Goal: Information Seeking & Learning: Learn about a topic

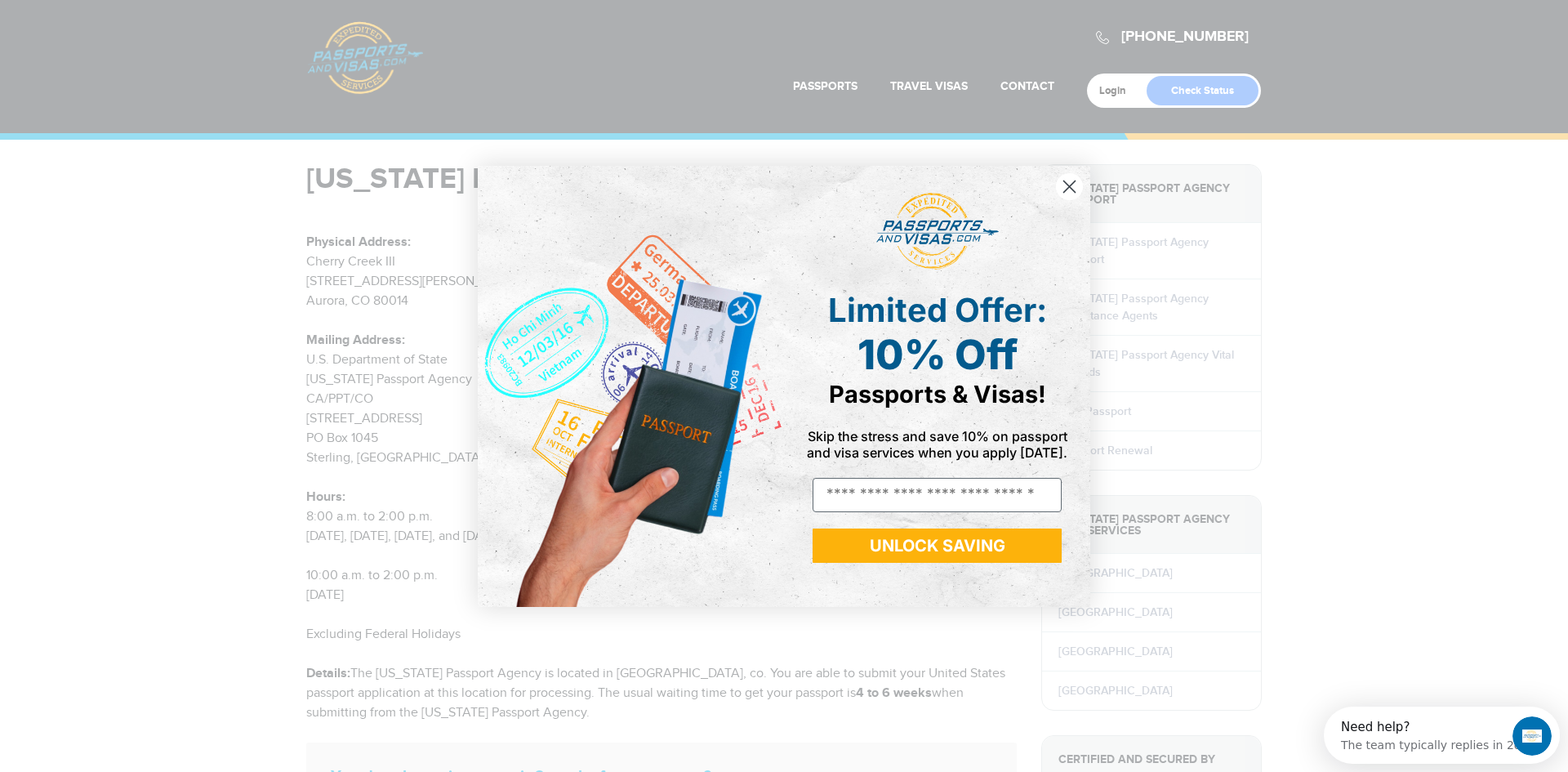
click at [1073, 190] on icon "Close dialog" at bounding box center [1069, 186] width 11 height 11
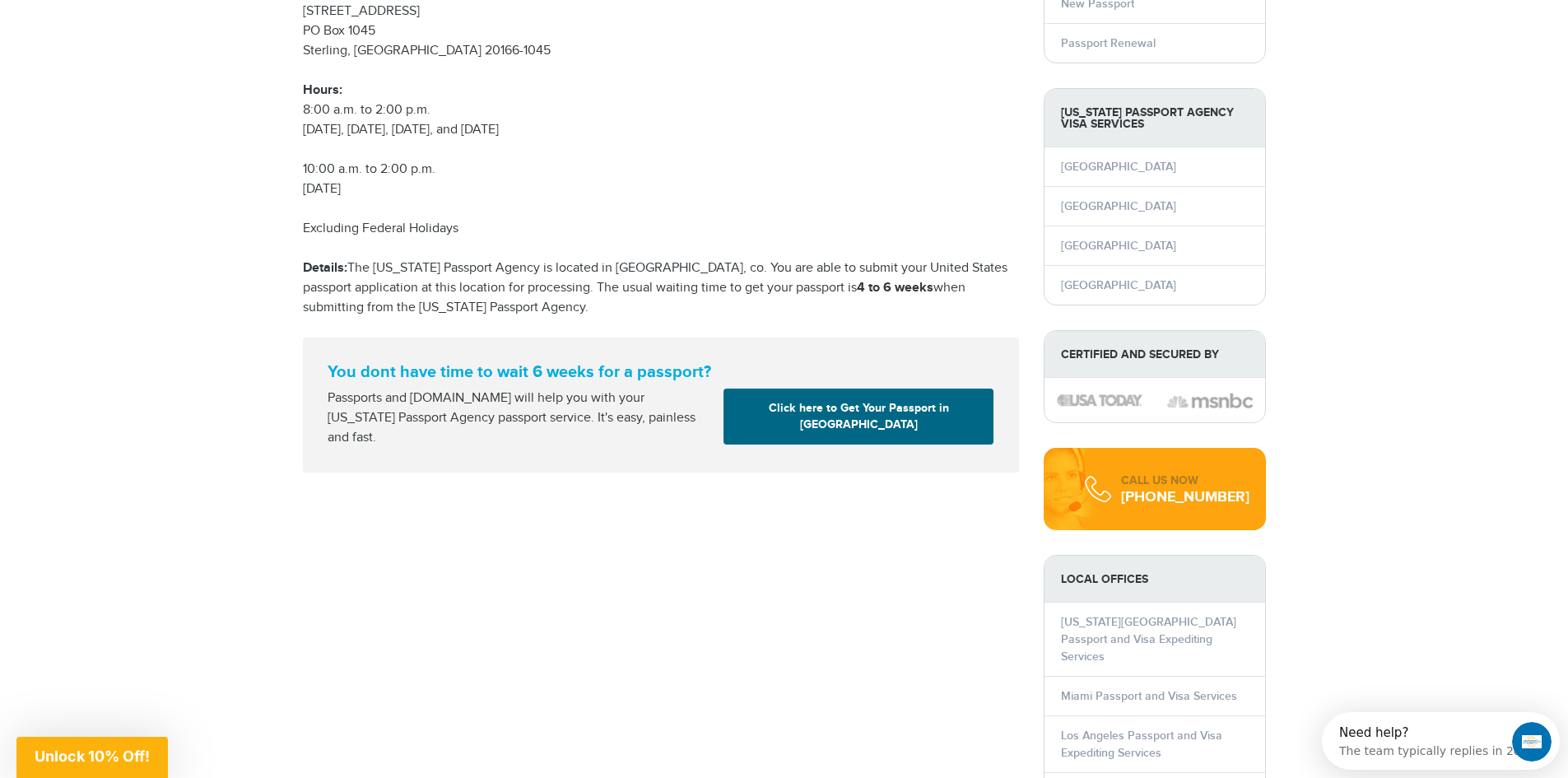
scroll to position [411, 0]
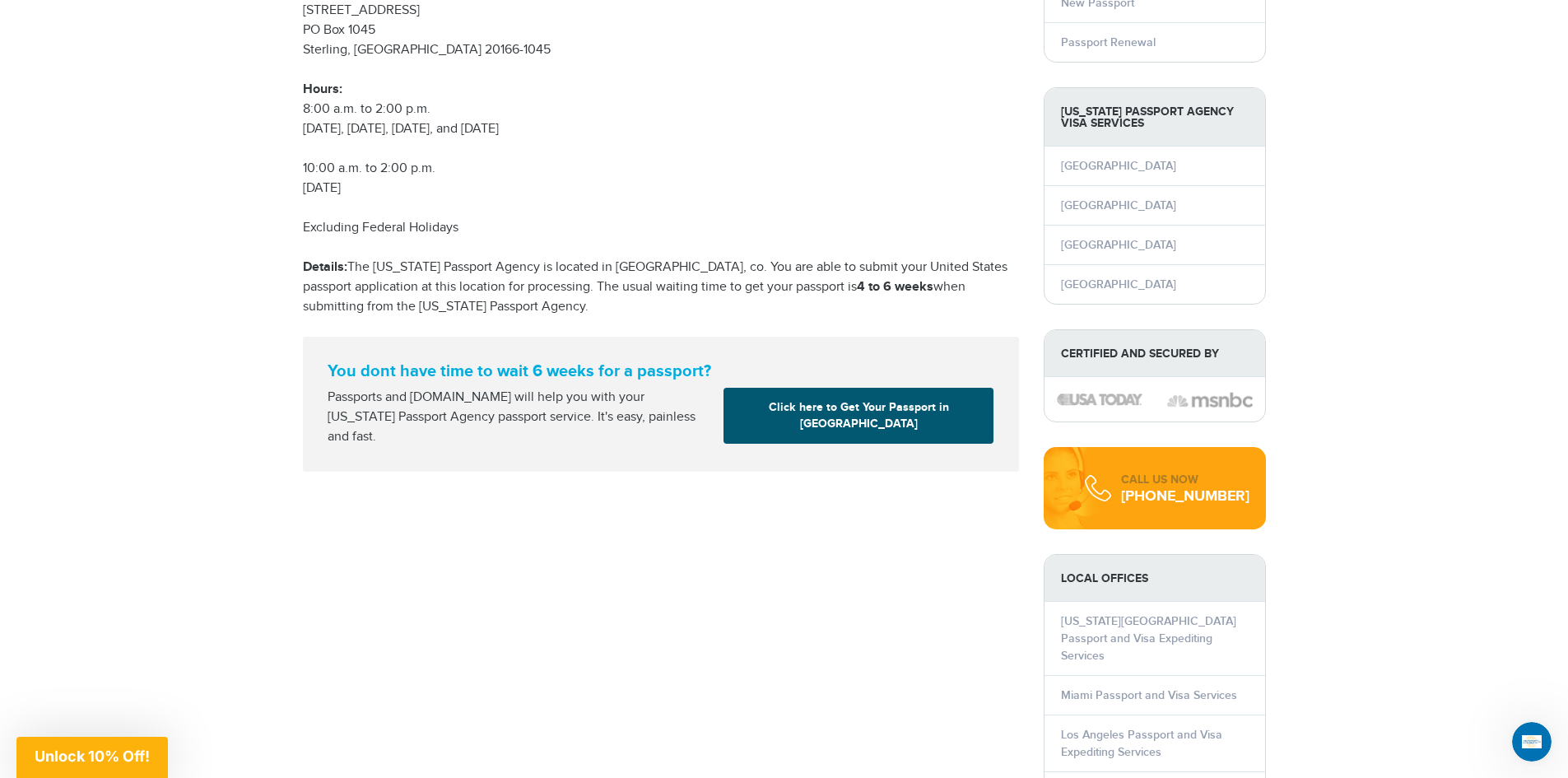
click at [794, 404] on link "Click here to Get Your Passport in [GEOGRAPHIC_DATA]" at bounding box center [858, 416] width 270 height 56
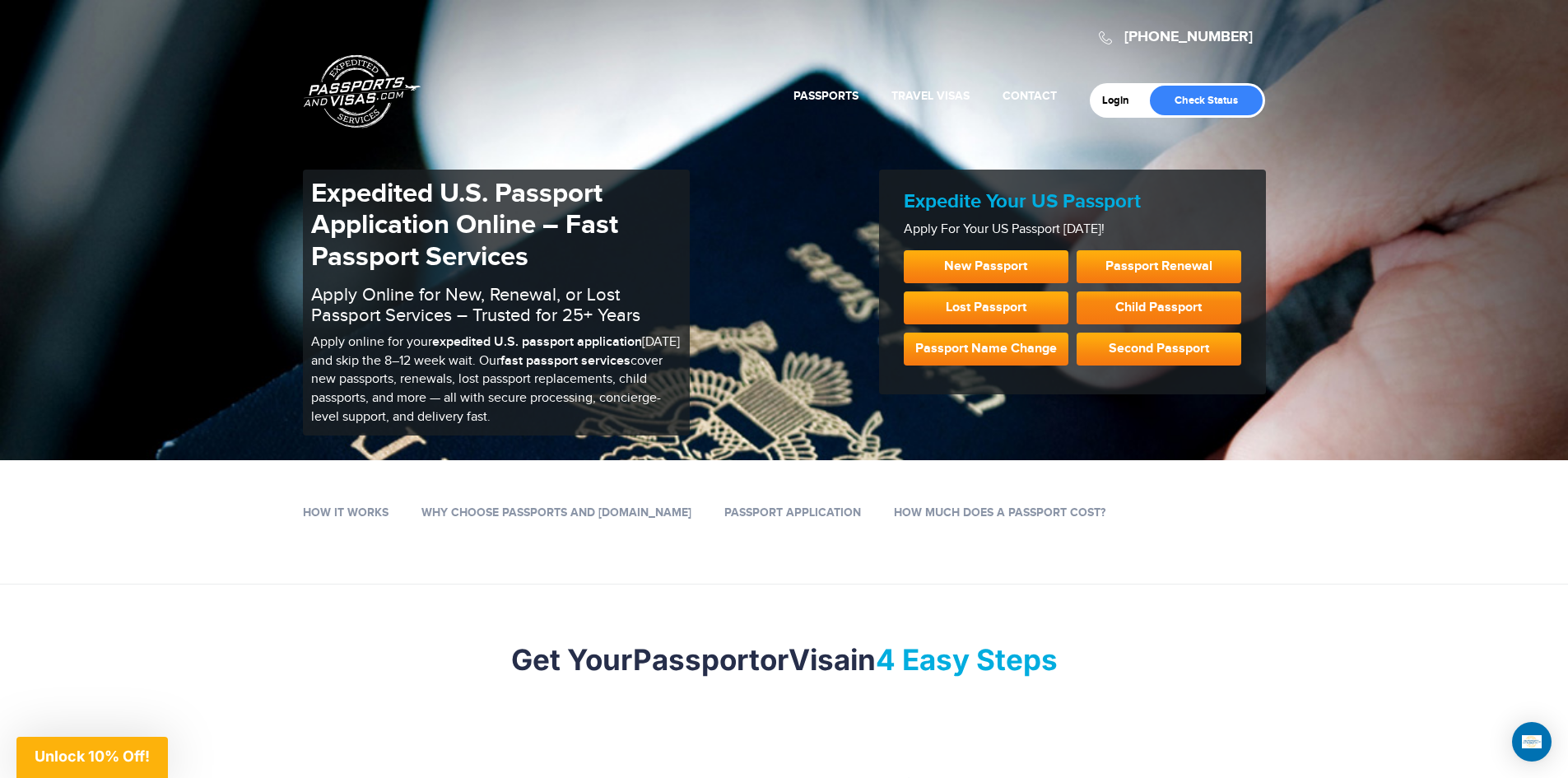
click at [1154, 310] on link "Child Passport" at bounding box center [1158, 308] width 164 height 33
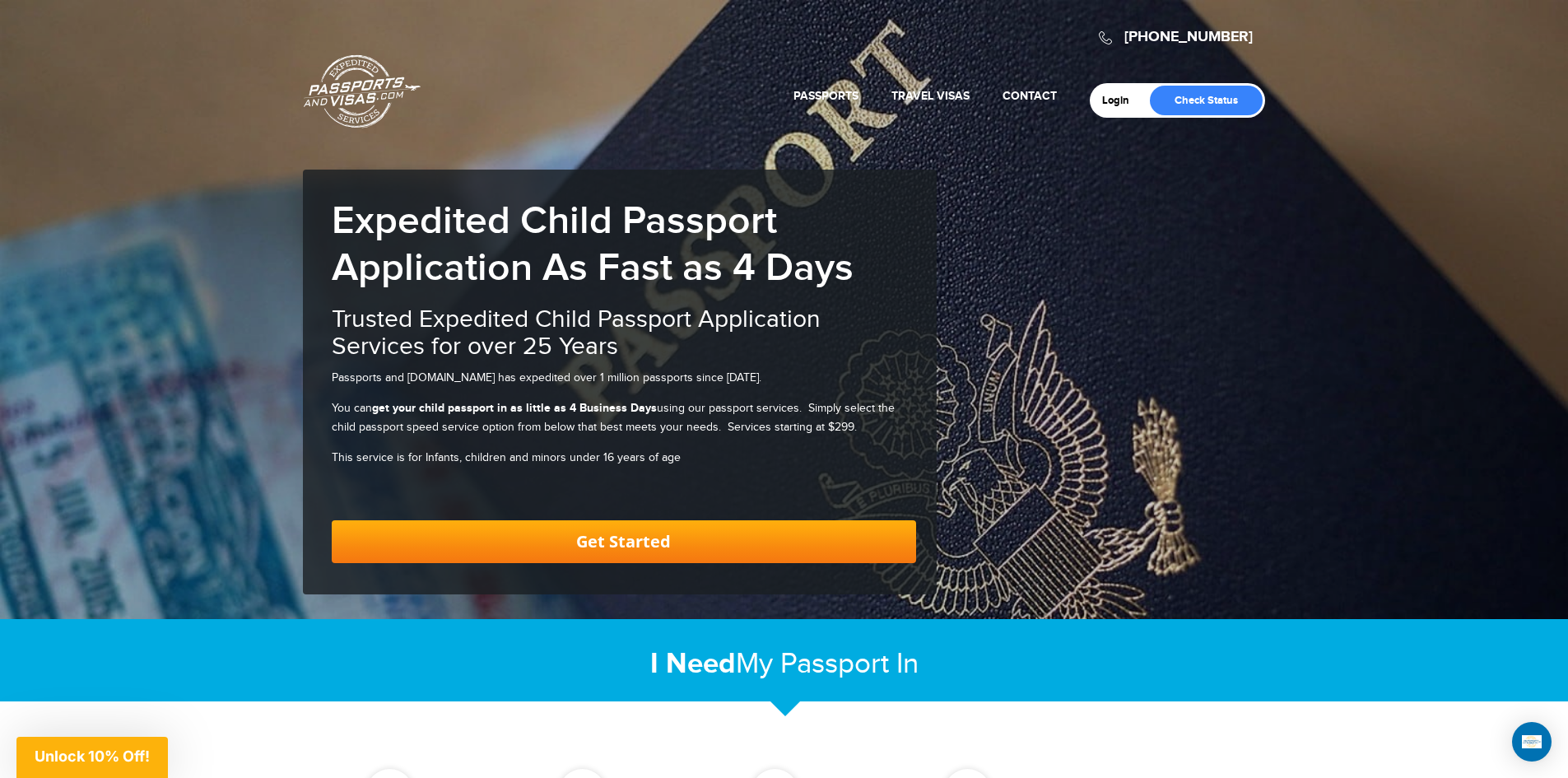
click at [653, 534] on link "Get Started" at bounding box center [624, 541] width 584 height 43
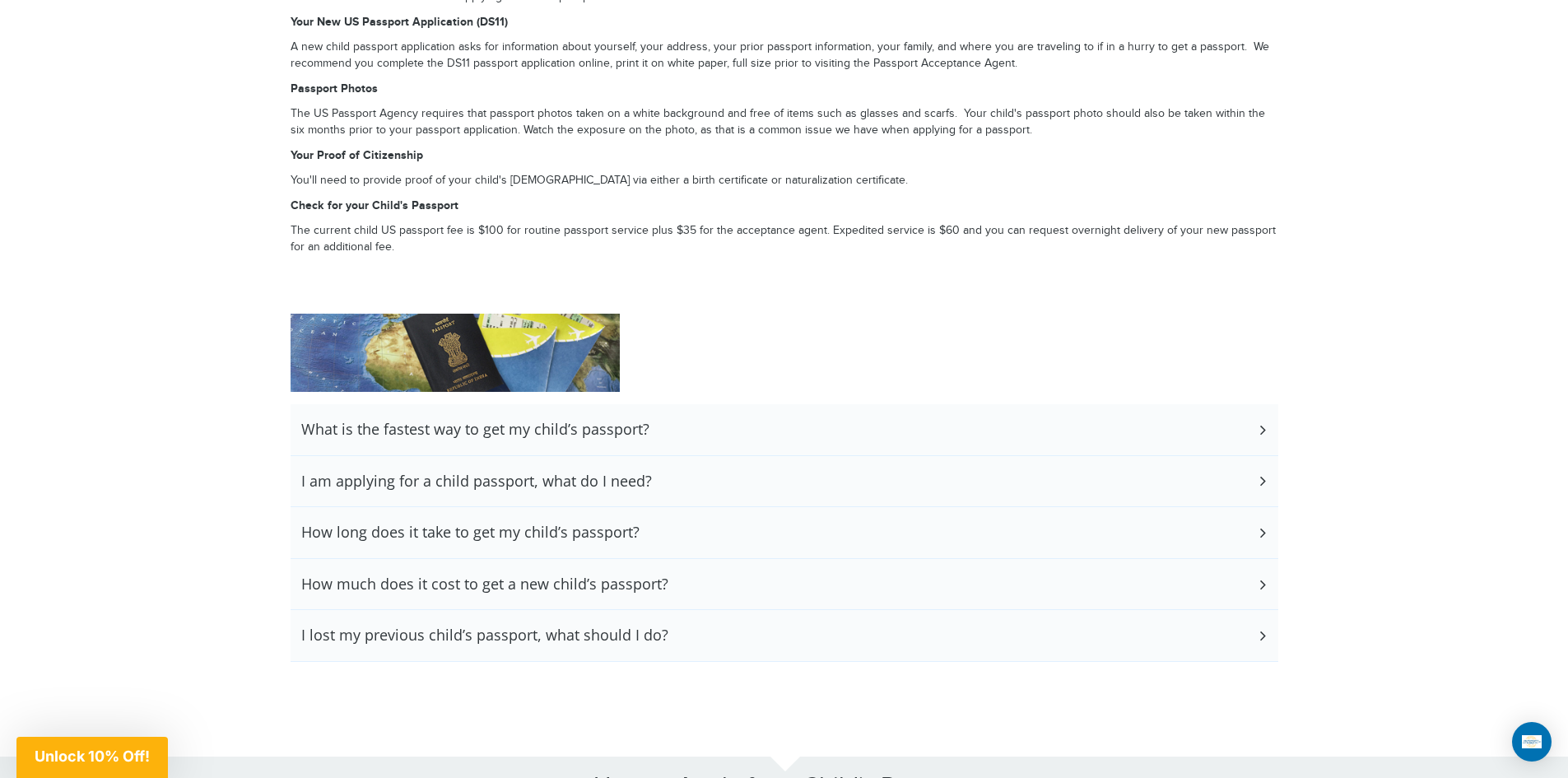
scroll to position [2635, 0]
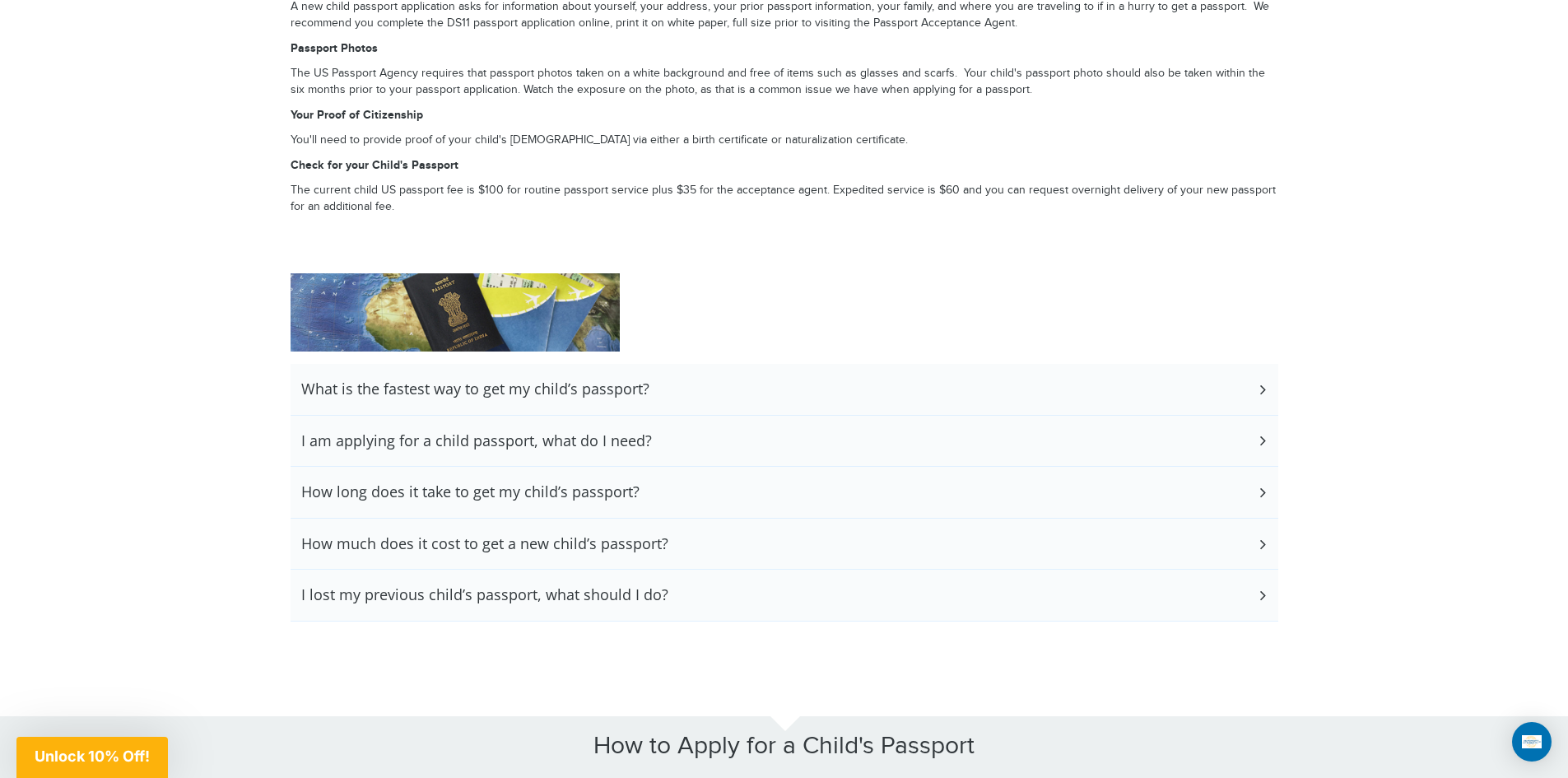
click at [604, 387] on h3 "What is the fastest way to get my child’s passport?" at bounding box center [475, 389] width 348 height 18
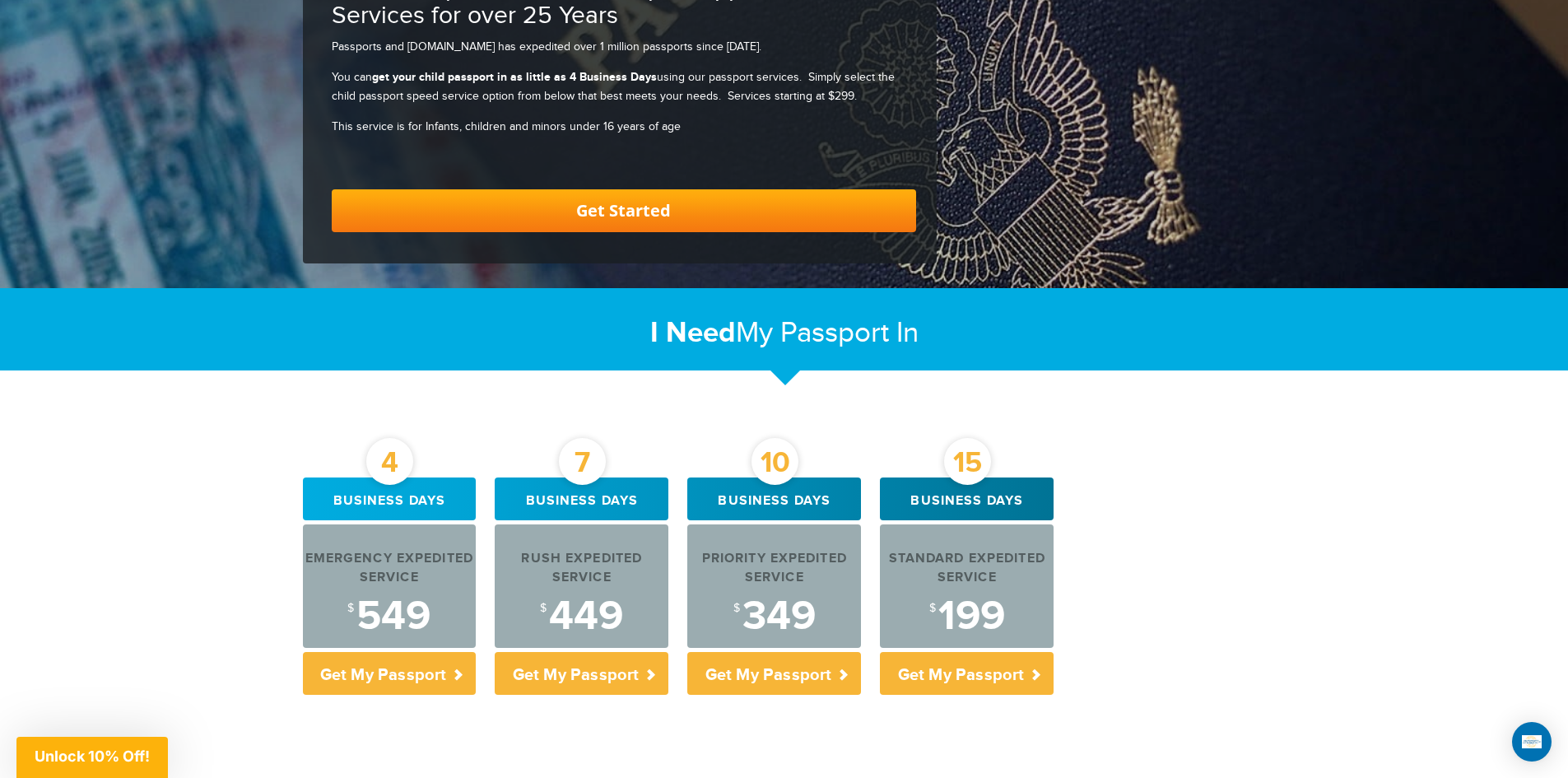
scroll to position [0, 0]
